Goal: Navigation & Orientation: Find specific page/section

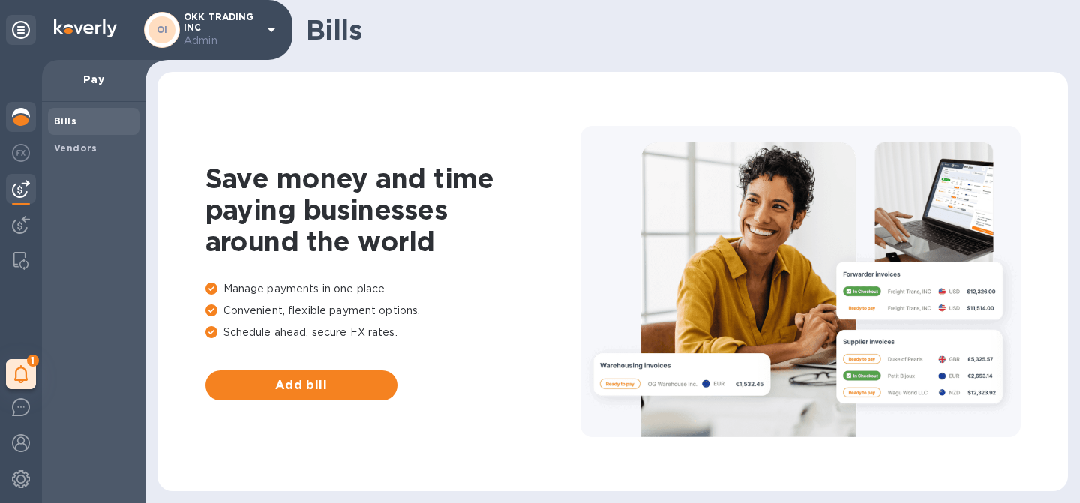
click at [22, 118] on img at bounding box center [21, 117] width 18 height 18
click at [25, 127] on div at bounding box center [21, 118] width 30 height 33
